Goal: Task Accomplishment & Management: Complete application form

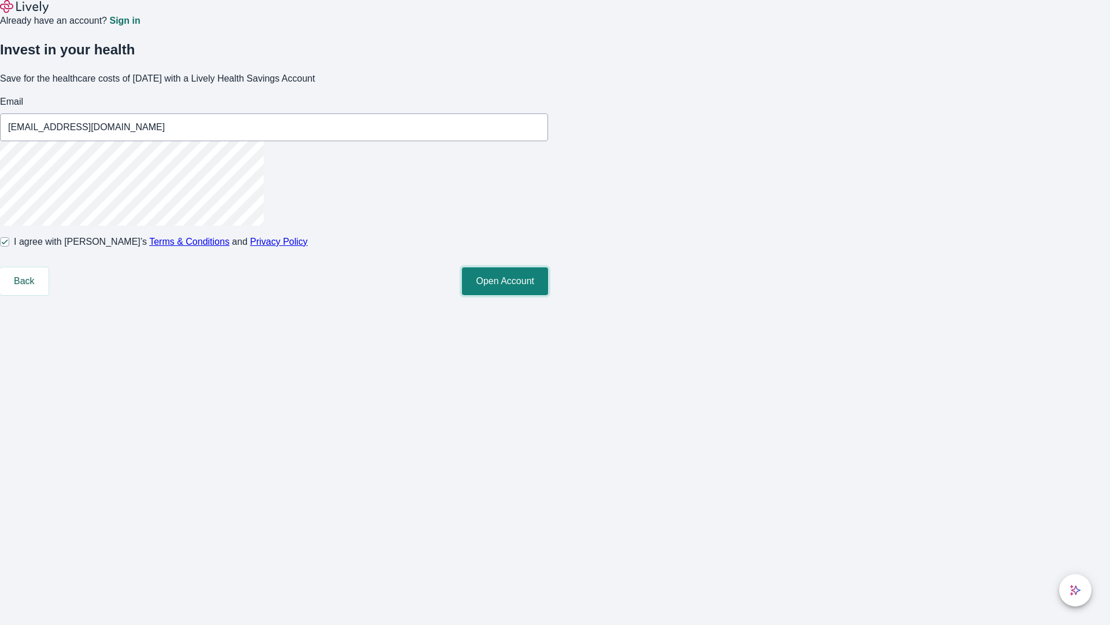
click at [548, 295] on button "Open Account" at bounding box center [505, 281] width 86 height 28
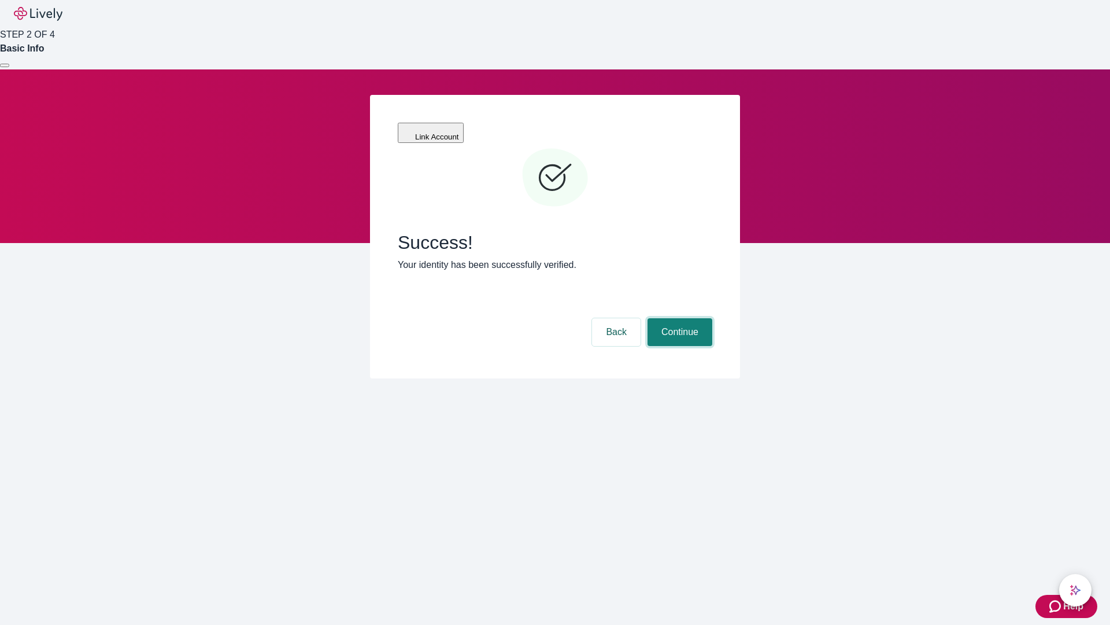
click at [678, 318] on button "Continue" at bounding box center [680, 332] width 65 height 28
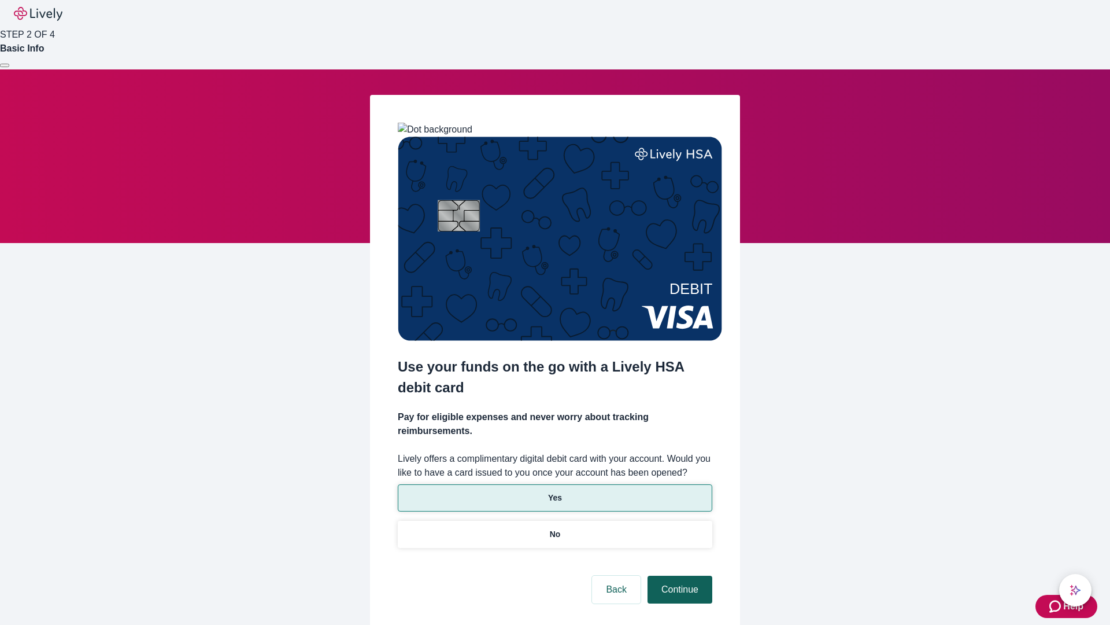
click at [555, 492] on p "Yes" at bounding box center [555, 498] width 14 height 12
click at [678, 575] on button "Continue" at bounding box center [680, 589] width 65 height 28
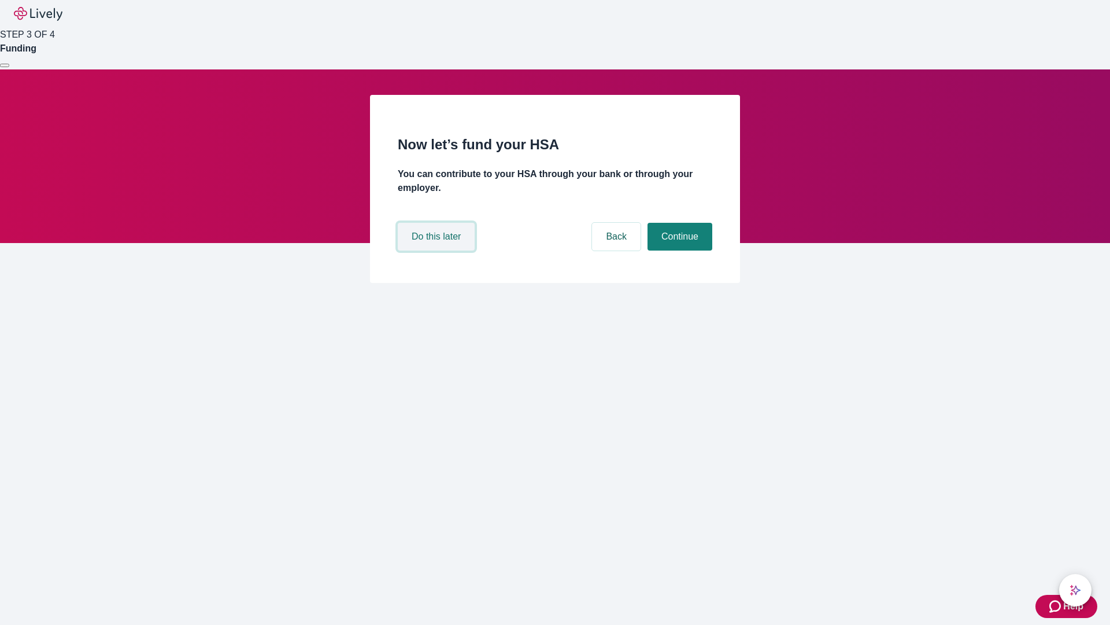
click at [438, 250] on button "Do this later" at bounding box center [436, 237] width 77 height 28
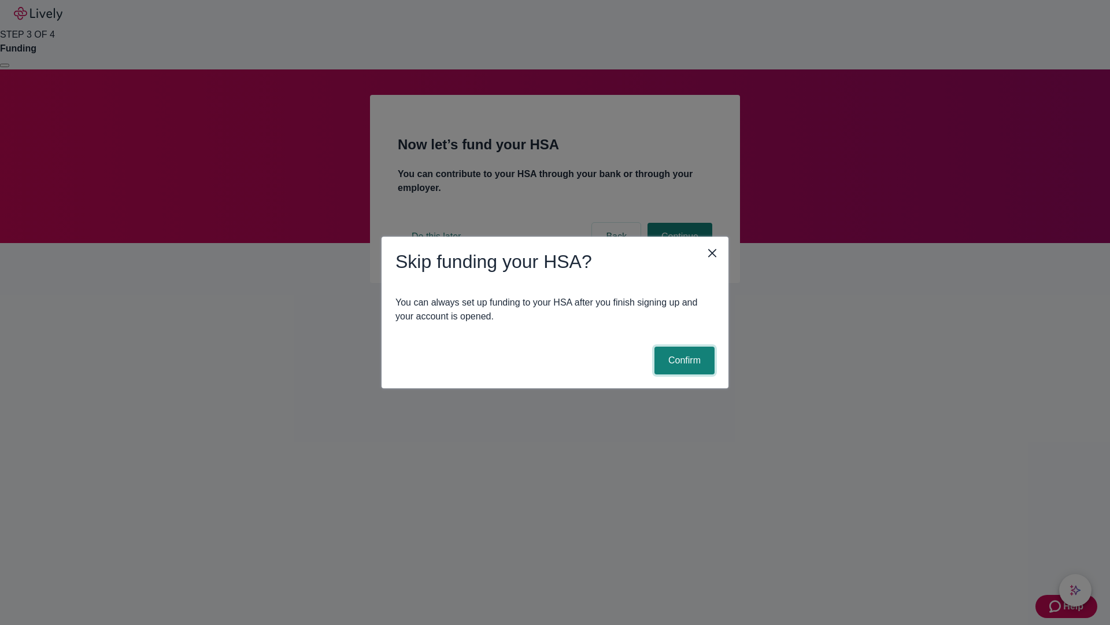
click at [683, 360] on button "Confirm" at bounding box center [685, 360] width 60 height 28
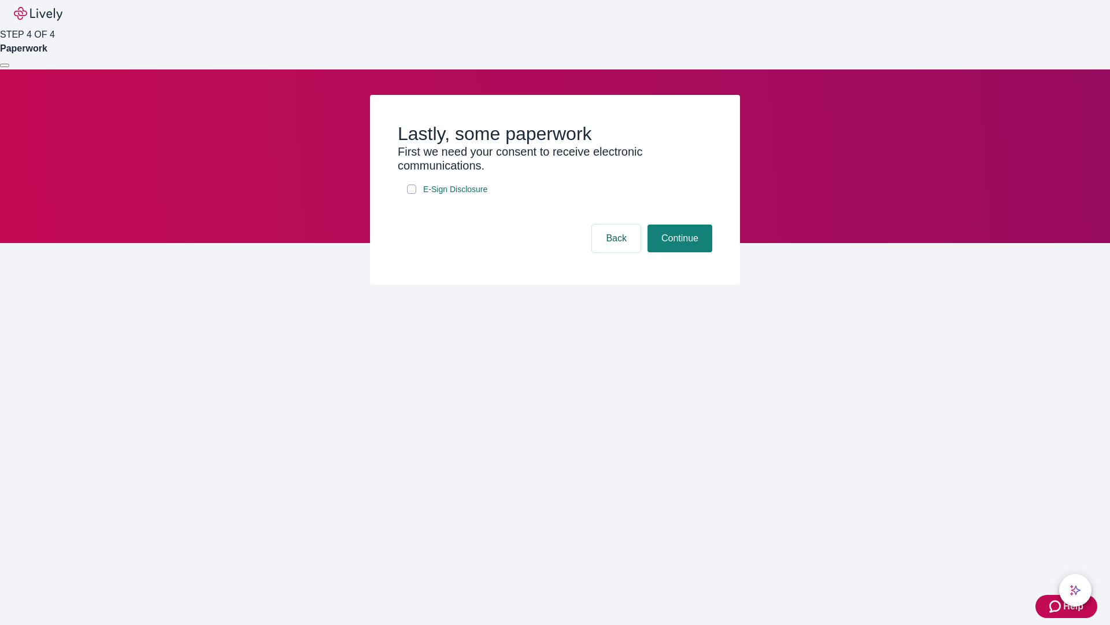
click at [412, 194] on input "E-Sign Disclosure" at bounding box center [411, 188] width 9 height 9
checkbox input "true"
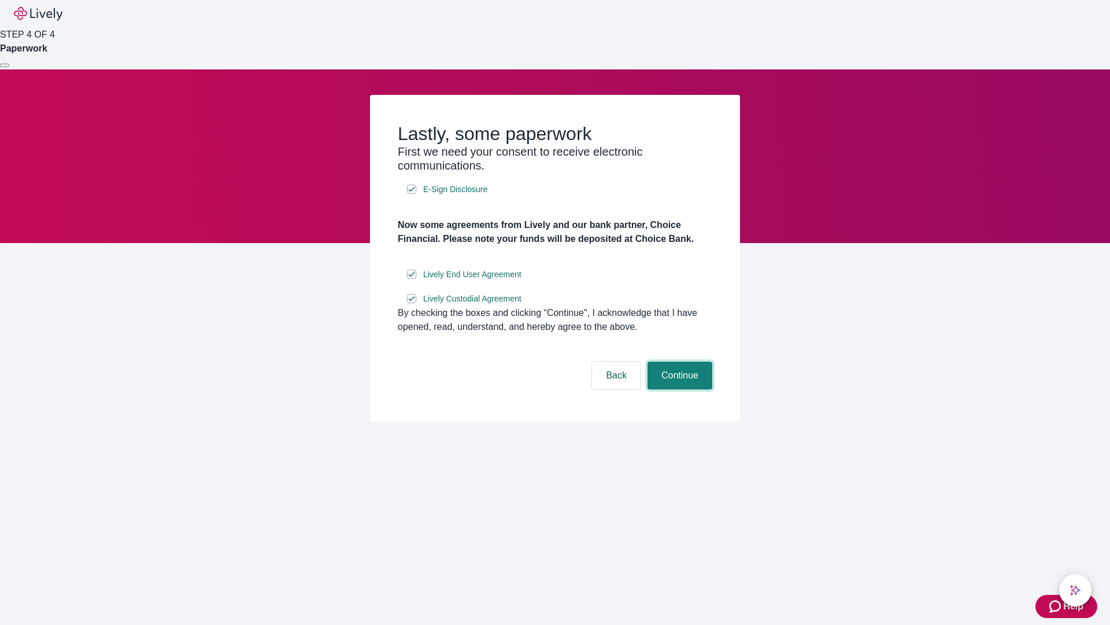
click at [678, 389] on button "Continue" at bounding box center [680, 375] width 65 height 28
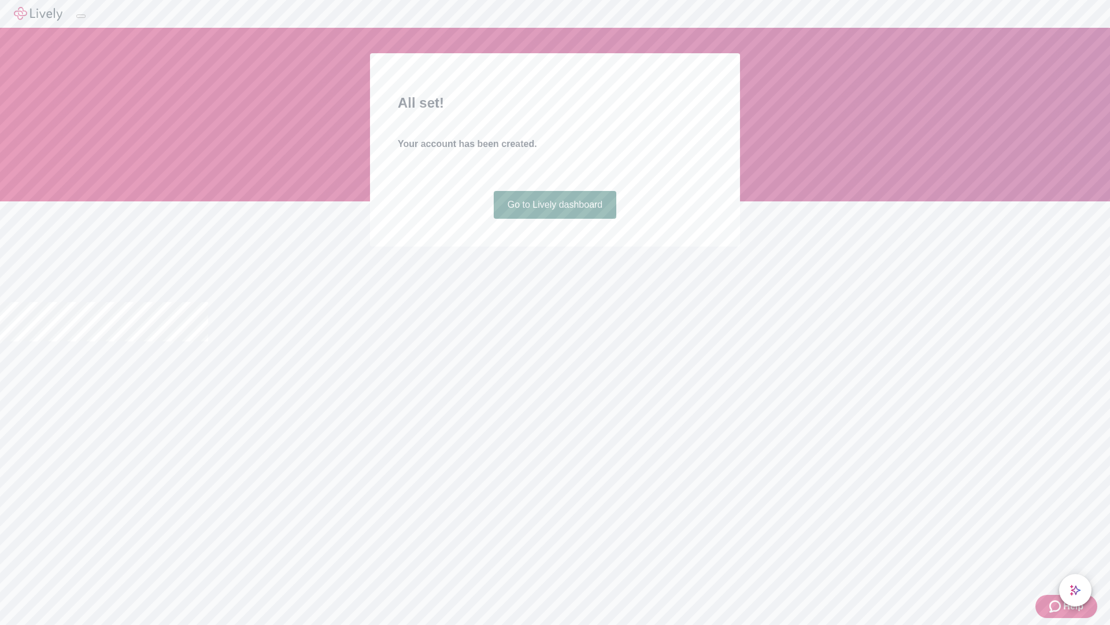
click at [555, 219] on link "Go to Lively dashboard" at bounding box center [555, 205] width 123 height 28
